Goal: Navigation & Orientation: Understand site structure

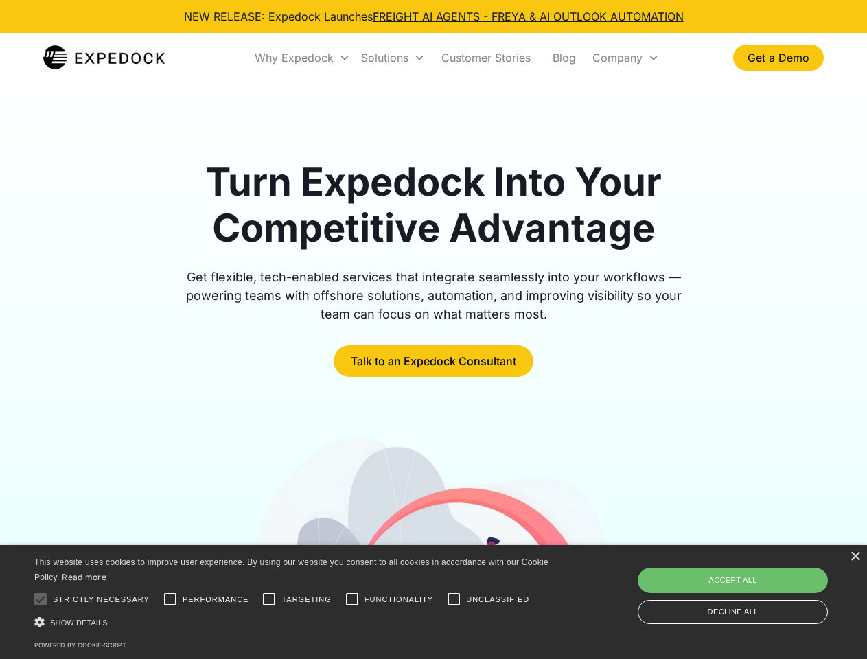
click at [303, 58] on div "Why Expedock" at bounding box center [294, 58] width 79 height 14
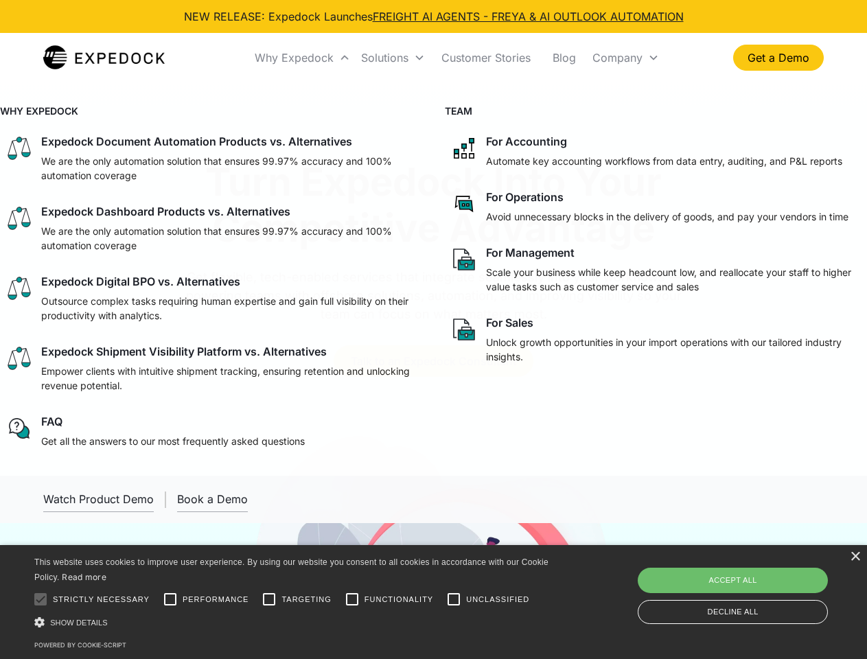
click at [393, 58] on div "Solutions" at bounding box center [384, 58] width 47 height 14
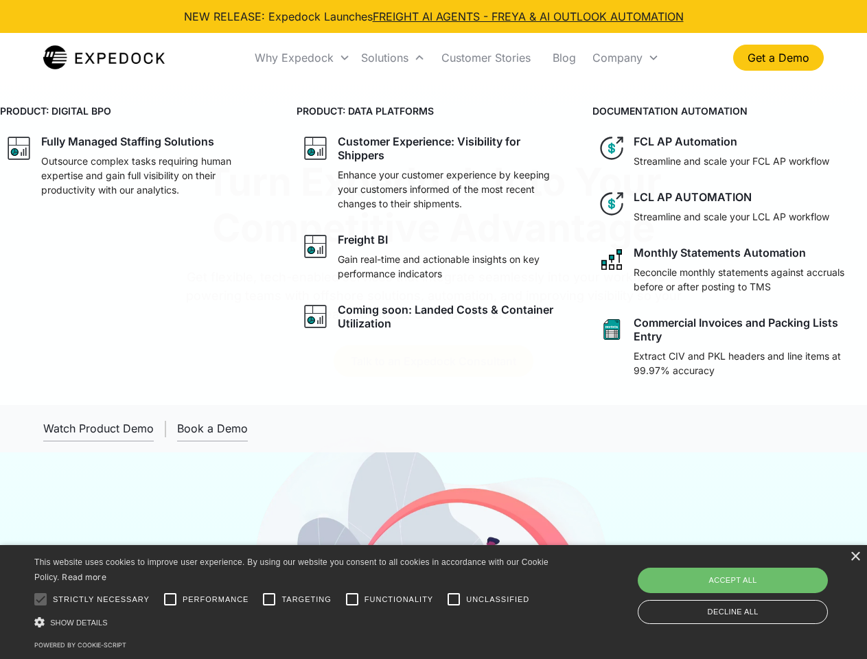
click at [625, 58] on div "Company" at bounding box center [617, 58] width 50 height 14
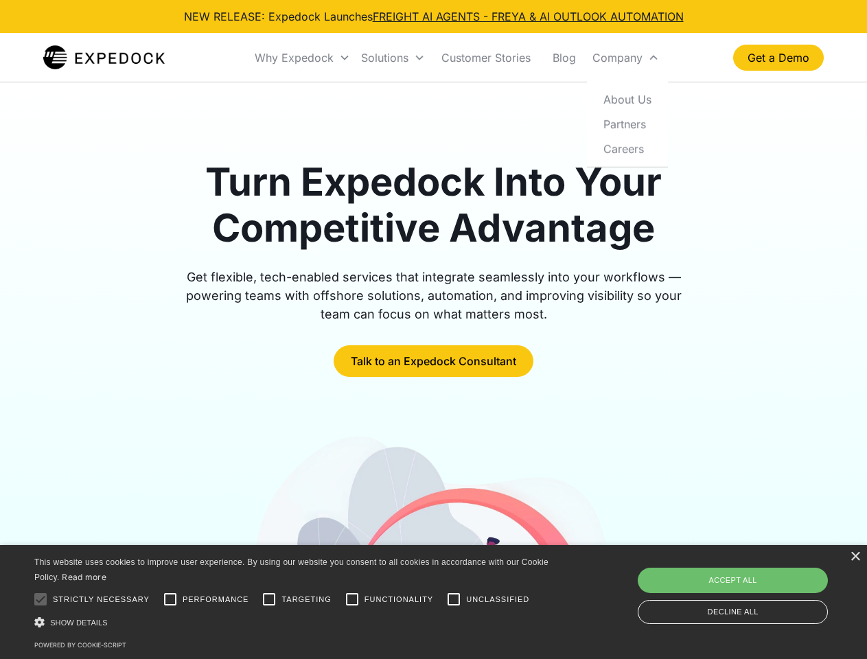
click at [41, 599] on div at bounding box center [40, 599] width 27 height 27
click at [170, 599] on input "Performance" at bounding box center [170, 599] width 27 height 27
checkbox input "true"
click at [269, 599] on input "Targeting" at bounding box center [268, 599] width 27 height 27
checkbox input "true"
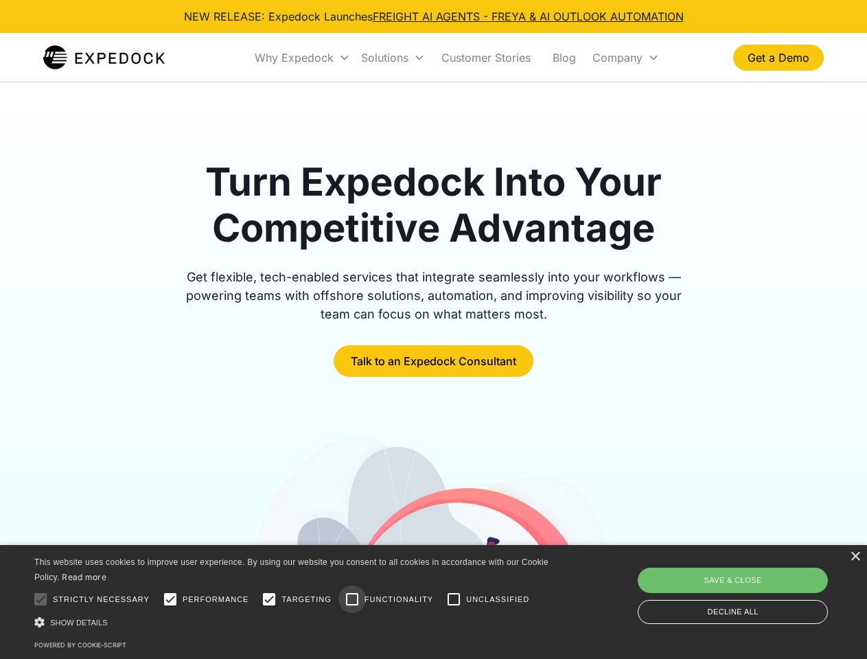
click at [352, 599] on input "Functionality" at bounding box center [351, 599] width 27 height 27
checkbox input "true"
click at [454, 599] on input "Unclassified" at bounding box center [453, 599] width 27 height 27
checkbox input "true"
click at [294, 622] on div "Show details Hide details" at bounding box center [293, 622] width 519 height 14
